Goal: Task Accomplishment & Management: Complete application form

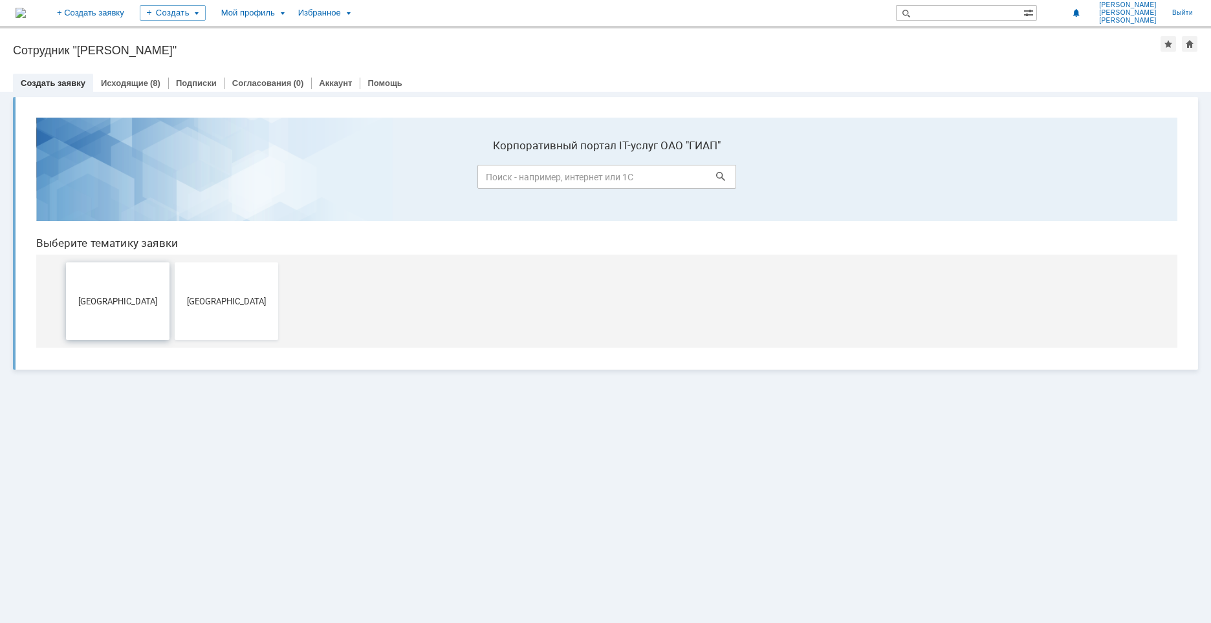
click at [121, 307] on button "[GEOGRAPHIC_DATA]" at bounding box center [117, 302] width 103 height 78
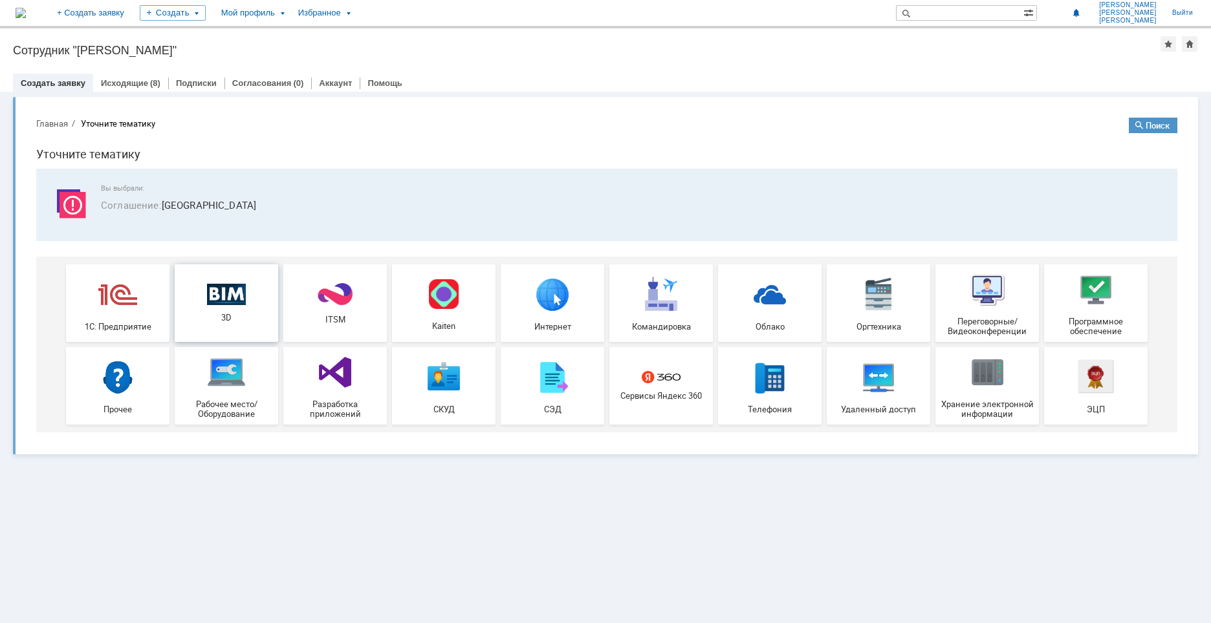
click at [241, 308] on div "3D" at bounding box center [226, 302] width 96 height 39
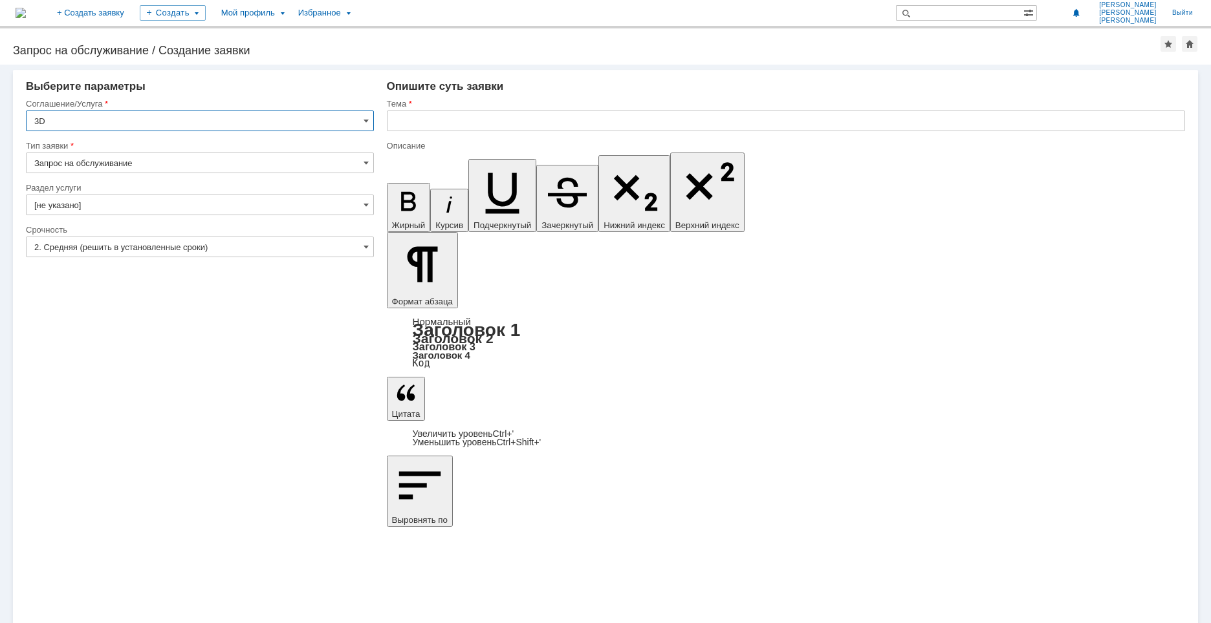
click at [174, 165] on input "Запрос на обслуживание" at bounding box center [200, 163] width 348 height 21
click at [175, 165] on input "Запрос на обслуживание" at bounding box center [200, 163] width 348 height 21
drag, startPoint x: 140, startPoint y: 422, endPoint x: 145, endPoint y: 405, distance: 17.4
click at [141, 422] on div "Внимание! Выберите параметры Соглашение/Услуга 3D Тип заявки Запрос на обслужив…" at bounding box center [605, 344] width 1211 height 559
type input "Запрос на обслуживание"
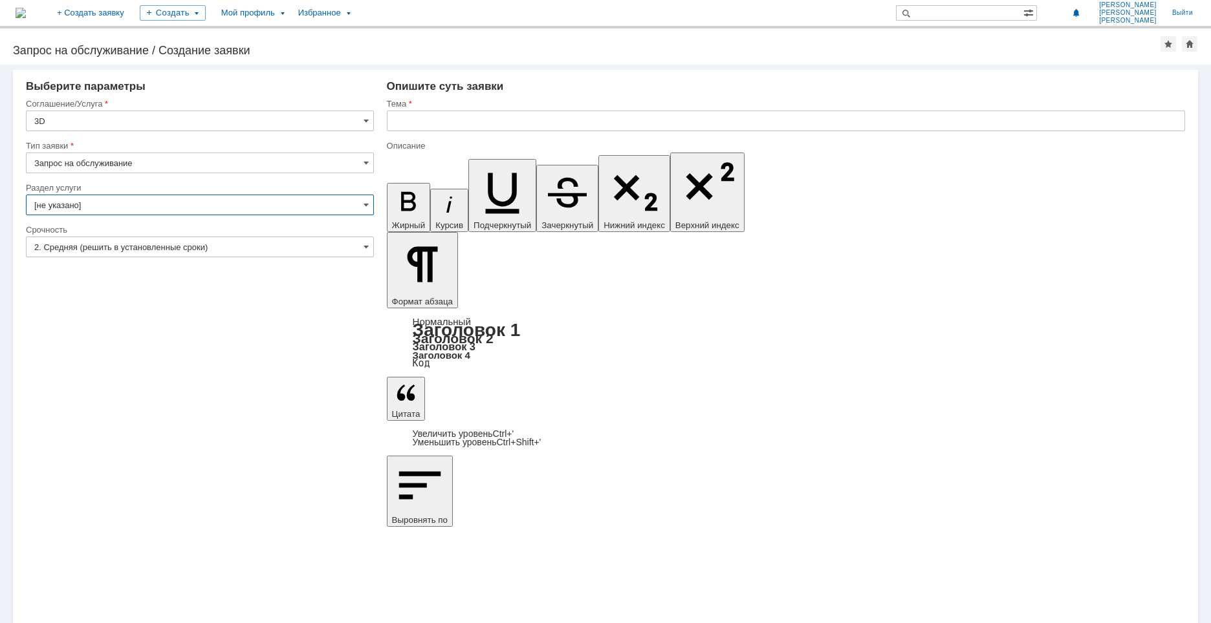
click at [183, 206] on input "[не указано]" at bounding box center [200, 205] width 348 height 21
click at [252, 166] on input "Запрос на обслуживание" at bounding box center [200, 163] width 348 height 21
type input "[не указано]"
click at [252, 166] on input "Запрос на обслуживание" at bounding box center [200, 163] width 348 height 21
click at [274, 116] on input "3D" at bounding box center [200, 121] width 348 height 21
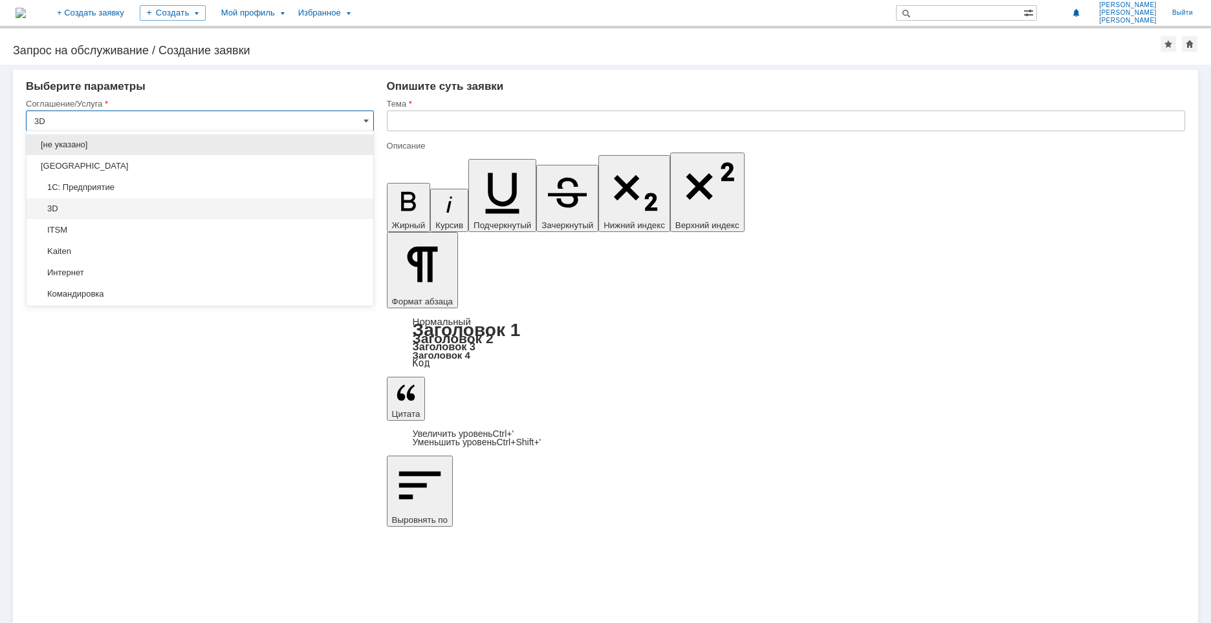
type input "Запрос на обслуживание"
click at [274, 116] on input "3D" at bounding box center [200, 121] width 348 height 21
click at [309, 122] on input "3D" at bounding box center [200, 121] width 348 height 21
click at [419, 479] on div "Внимание! Выберите параметры Соглашение/Услуга 3D Тип заявки Запрос на обслужив…" at bounding box center [605, 344] width 1211 height 559
type input "3D"
